Goal: Task Accomplishment & Management: Use online tool/utility

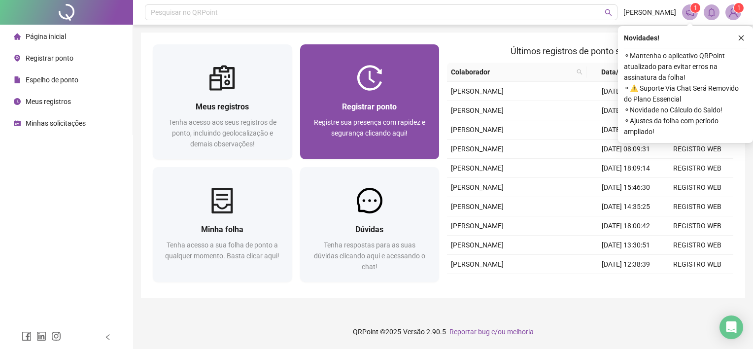
click at [402, 127] on div "Registre sua presença com rapidez e segurança clicando aqui!" at bounding box center [370, 133] width 116 height 33
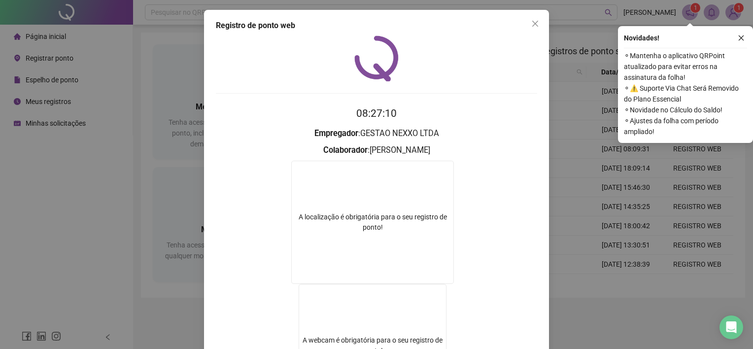
click at [527, 25] on span "Close" at bounding box center [535, 24] width 16 height 8
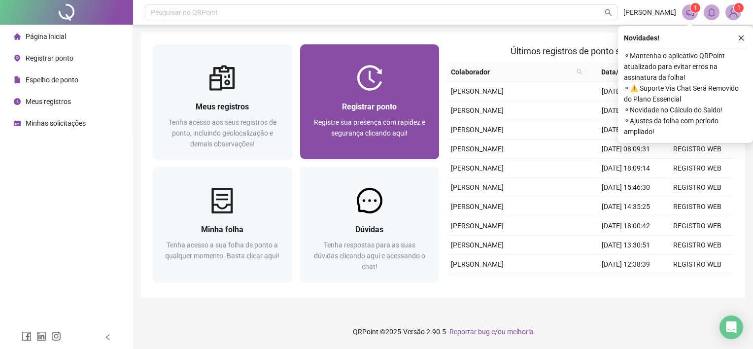
click at [381, 80] on img at bounding box center [370, 78] width 26 height 26
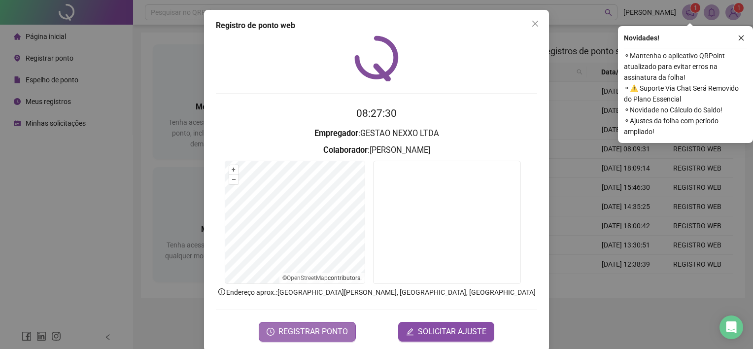
click at [341, 329] on span "REGISTRAR PONTO" at bounding box center [312, 332] width 69 height 12
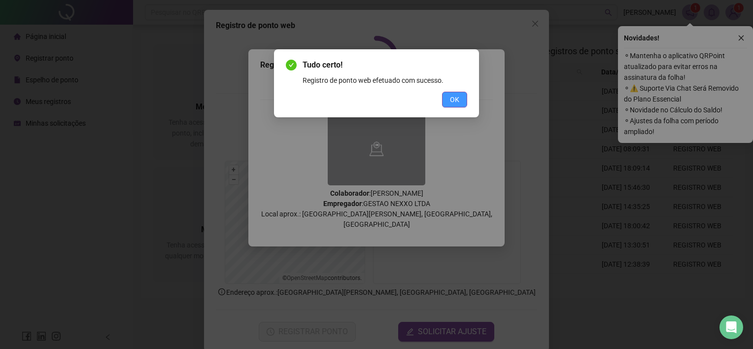
drag, startPoint x: 441, startPoint y: 105, endPoint x: 449, endPoint y: 102, distance: 8.9
click at [444, 104] on div "OK" at bounding box center [376, 100] width 181 height 16
click at [449, 102] on button "OK" at bounding box center [454, 100] width 25 height 16
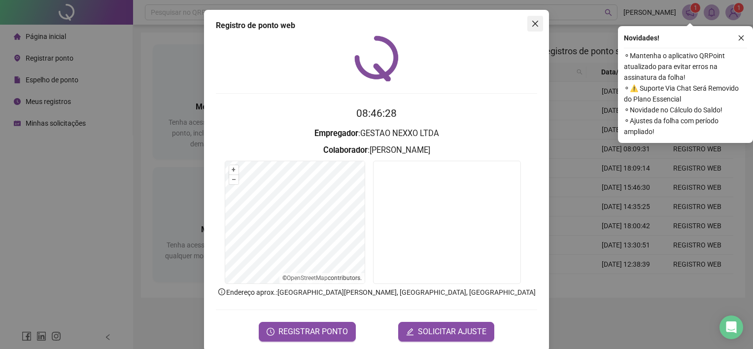
click at [535, 21] on span "Close" at bounding box center [535, 24] width 16 height 8
